Goal: Ask a question

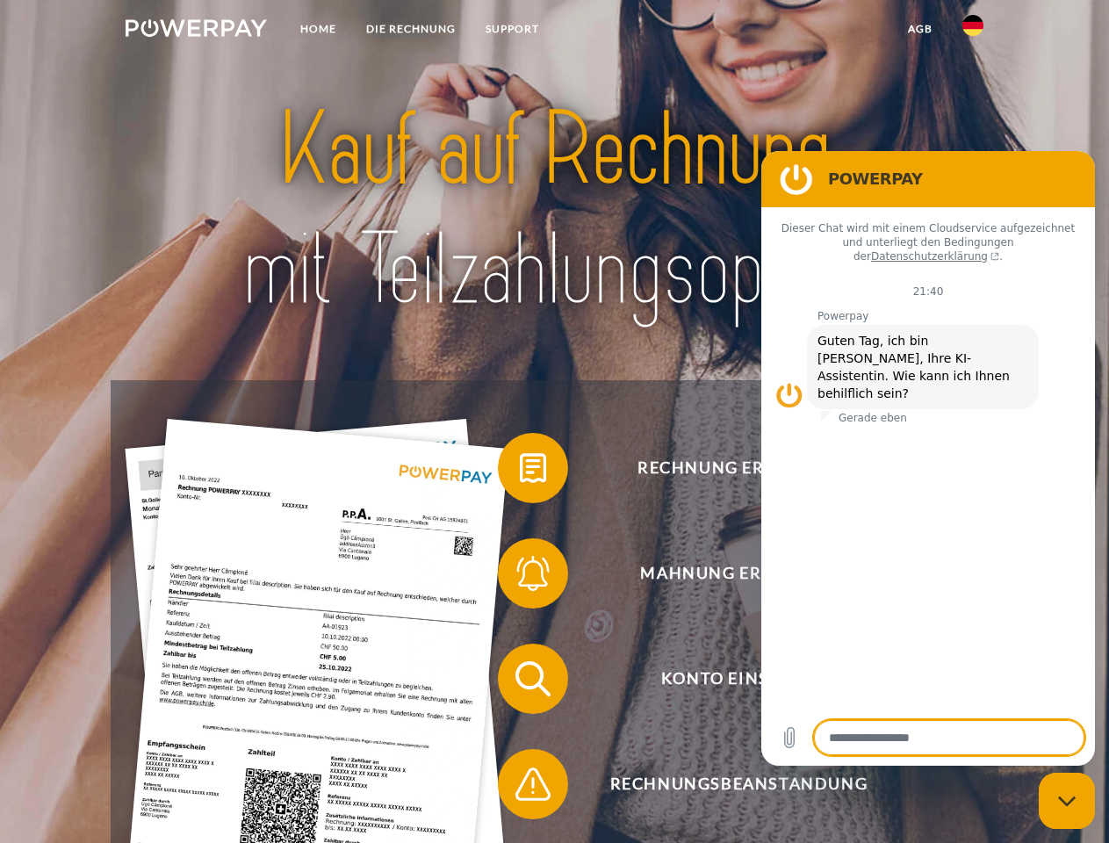
click at [196, 31] on img at bounding box center [196, 28] width 141 height 18
click at [973, 31] on img at bounding box center [972, 25] width 21 height 21
click at [919, 29] on link "agb" at bounding box center [920, 29] width 54 height 32
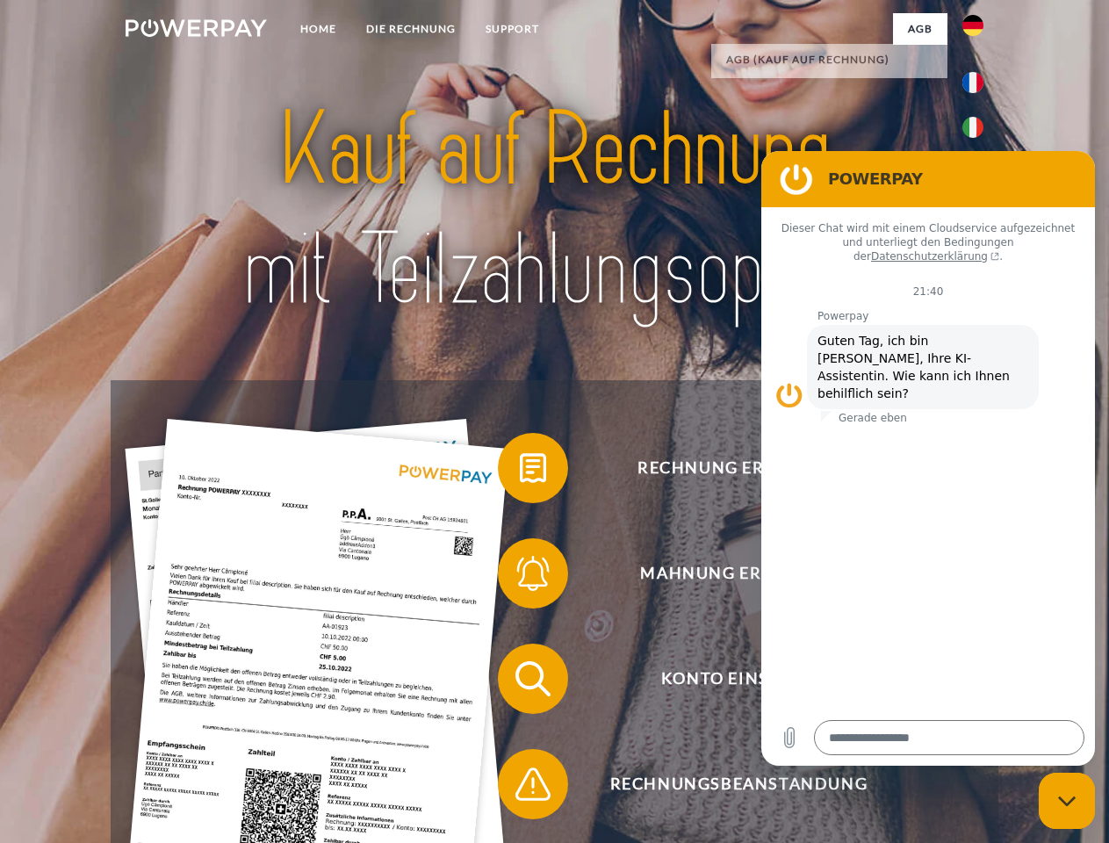
click at [520, 471] on span at bounding box center [507, 468] width 88 height 88
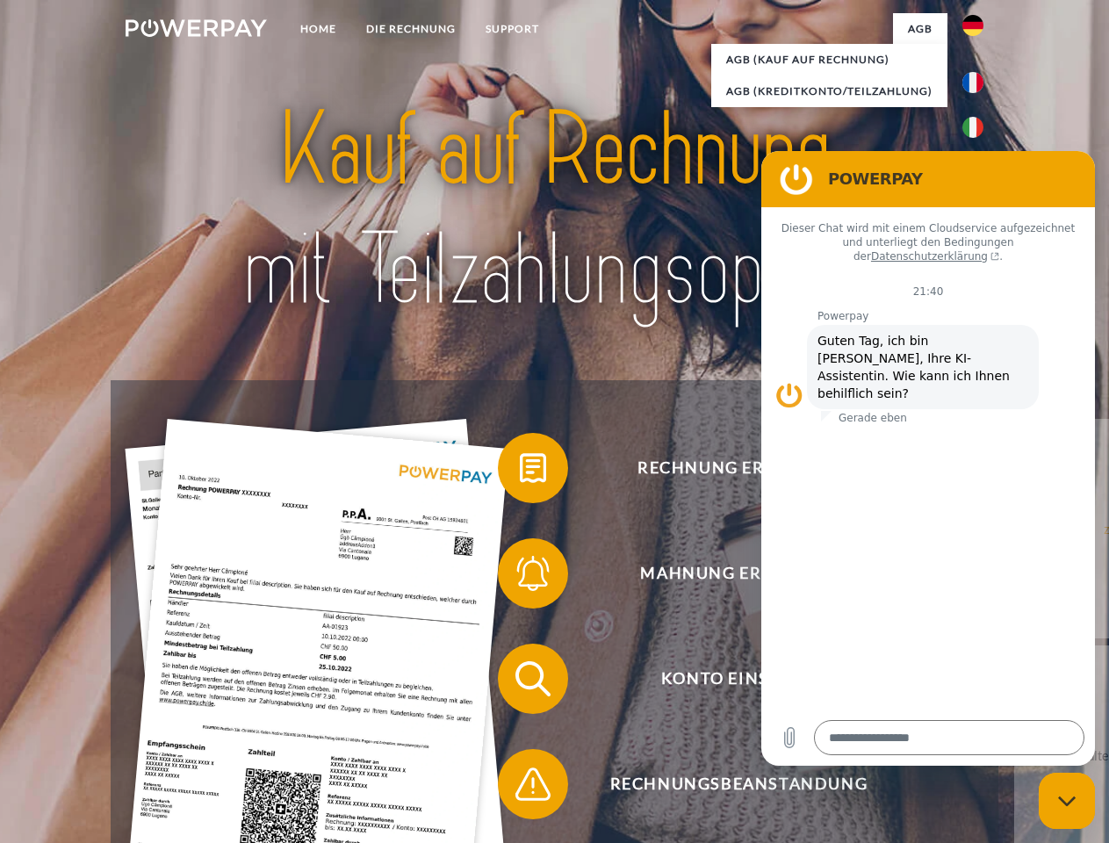
click at [520, 577] on div "Rechnung erhalten? Mahnung erhalten? Konto einsehen" at bounding box center [554, 731] width 887 height 702
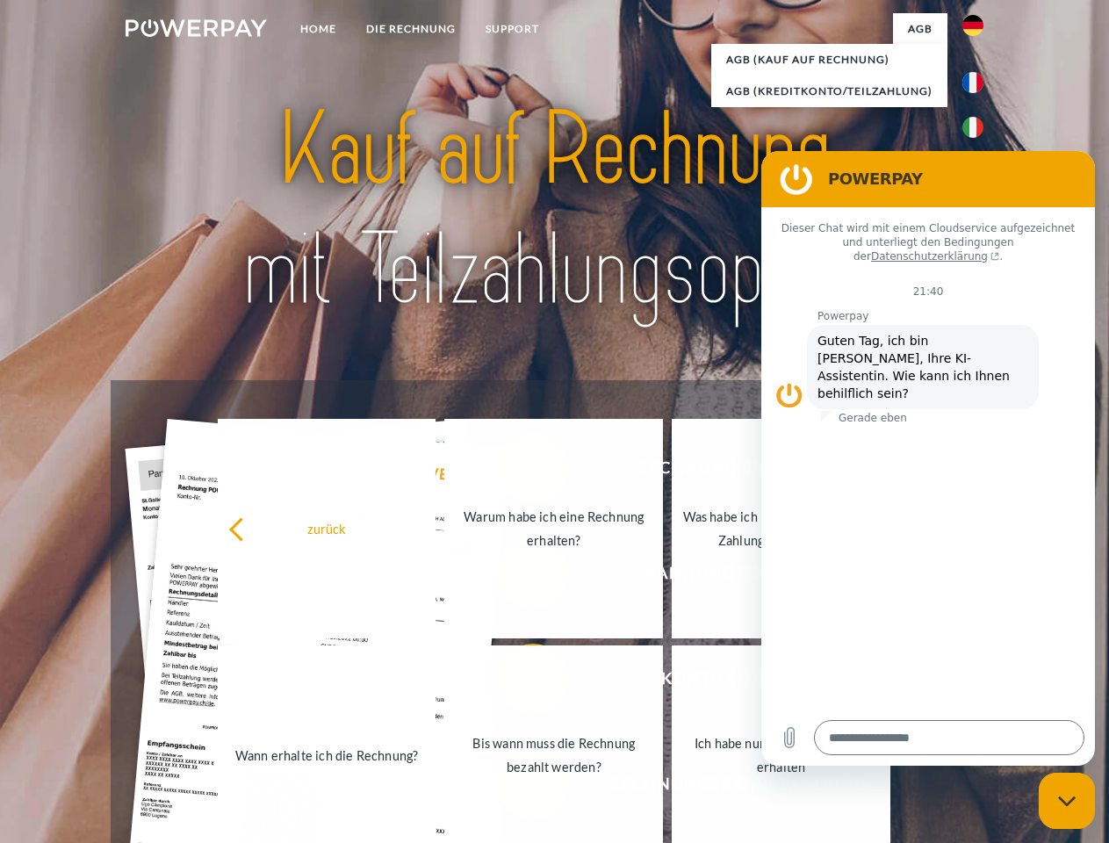
click at [520, 682] on link "Bis wann muss die Rechnung bezahlt werden?" at bounding box center [553, 754] width 219 height 219
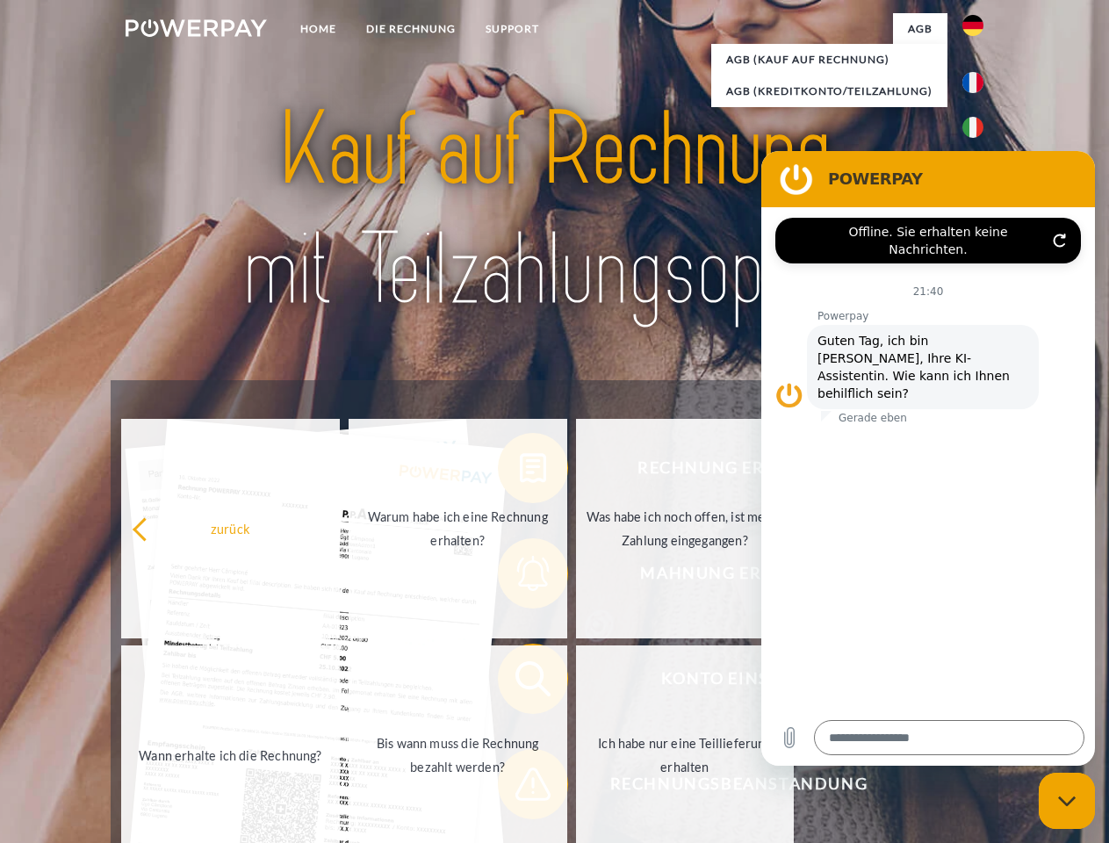
click at [520, 787] on span at bounding box center [507, 784] width 88 height 88
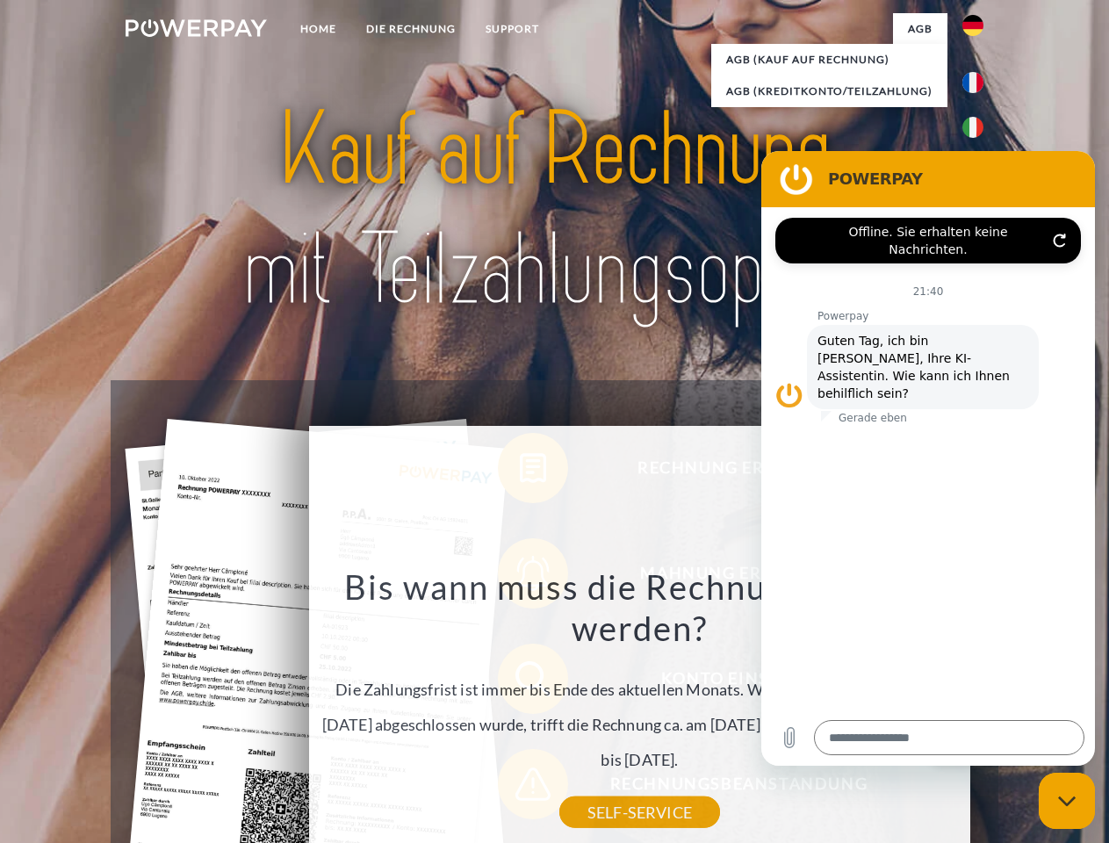
click at [1067, 801] on icon "Messaging-Fenster schließen" at bounding box center [1067, 800] width 18 height 11
type textarea "*"
